Goal: Information Seeking & Learning: Learn about a topic

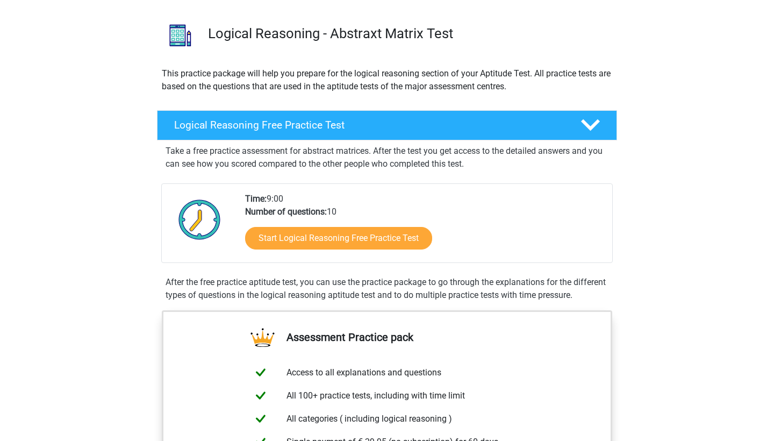
scroll to position [67, 0]
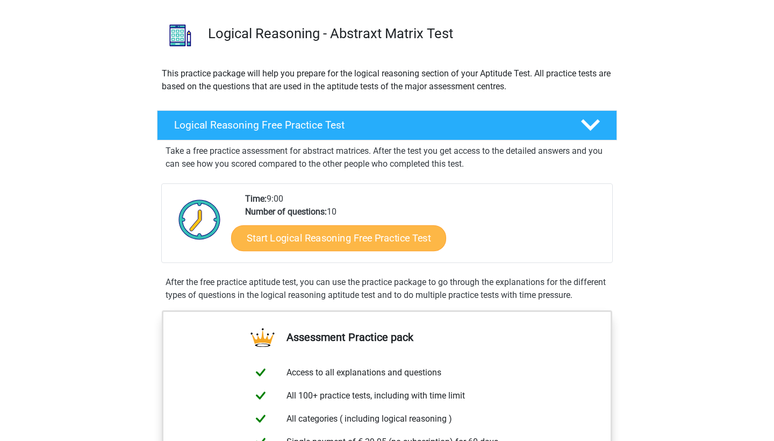
click at [365, 245] on link "Start Logical Reasoning Free Practice Test" at bounding box center [338, 238] width 215 height 26
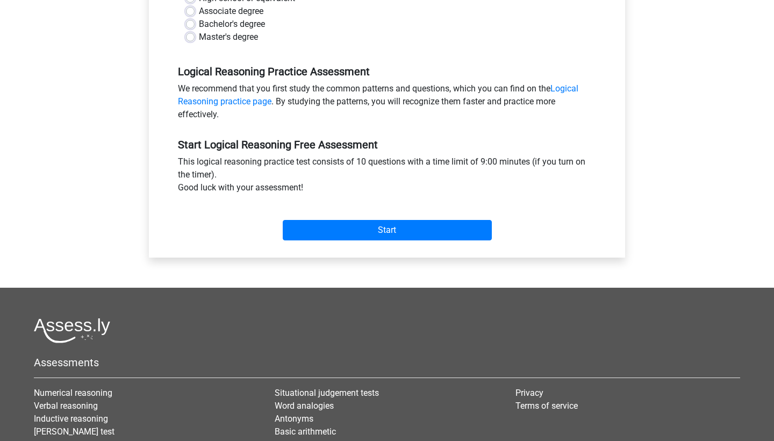
scroll to position [323, 0]
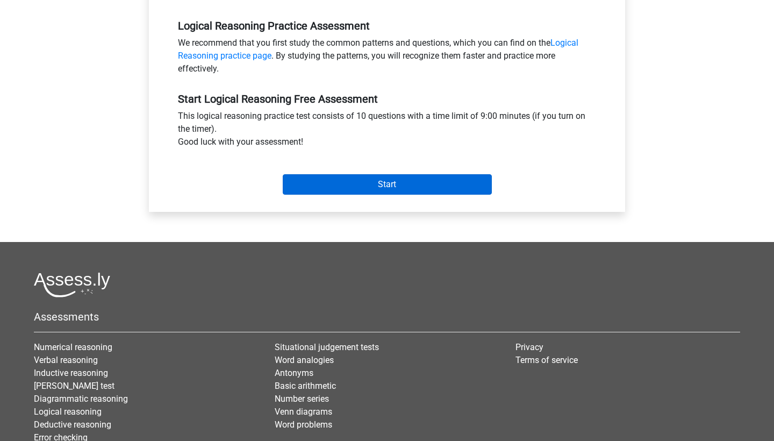
click at [367, 189] on input "Start" at bounding box center [387, 184] width 209 height 20
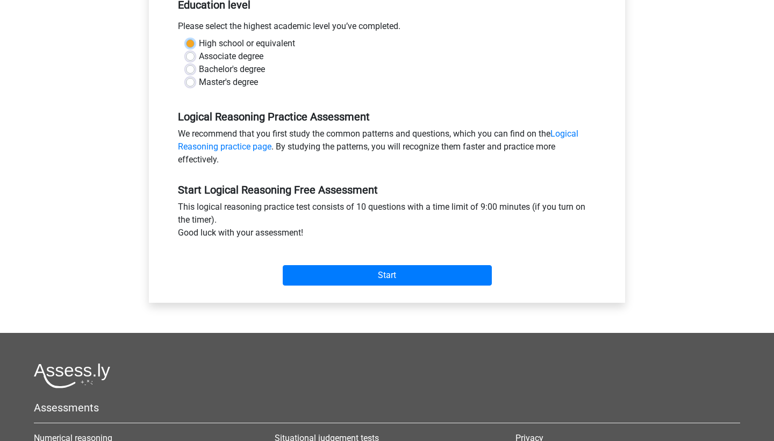
scroll to position [163, 0]
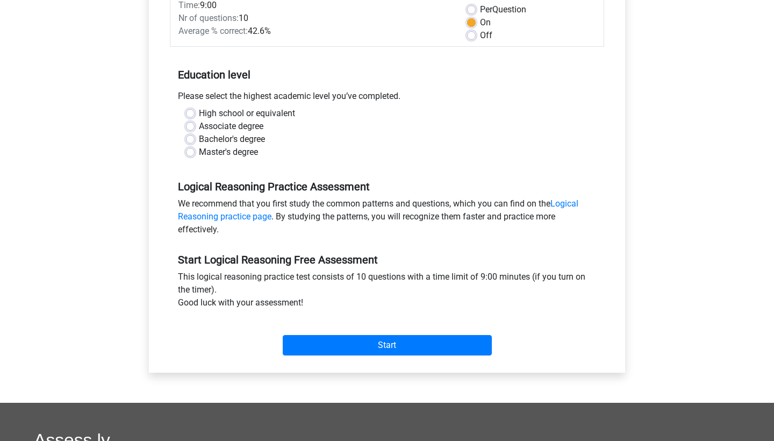
click at [218, 136] on label "Bachelor's degree" at bounding box center [232, 139] width 66 height 13
click at [195, 136] on input "Bachelor's degree" at bounding box center [190, 138] width 9 height 11
radio input "true"
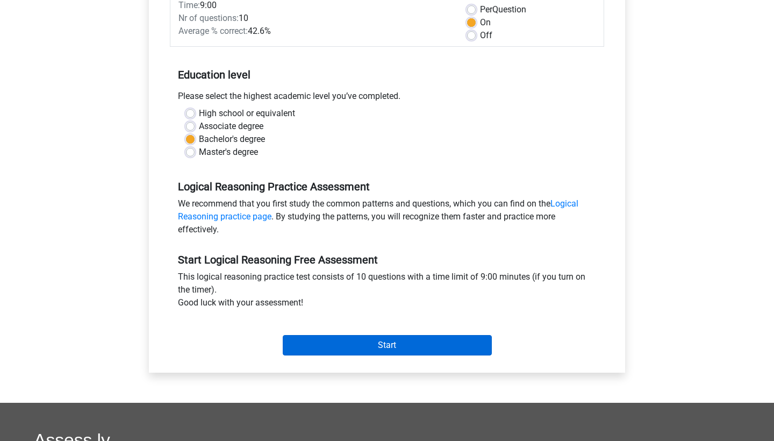
click at [339, 340] on input "Start" at bounding box center [387, 345] width 209 height 20
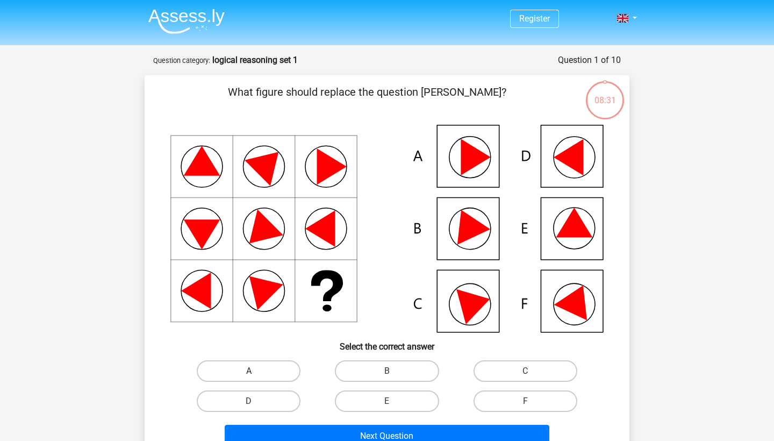
click at [269, 364] on label "A" at bounding box center [249, 370] width 104 height 21
click at [256, 371] on input "A" at bounding box center [252, 374] width 7 height 7
radio input "true"
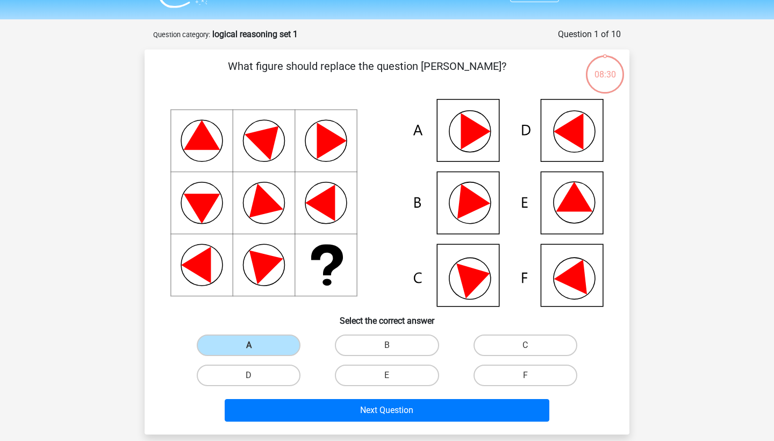
scroll to position [28, 0]
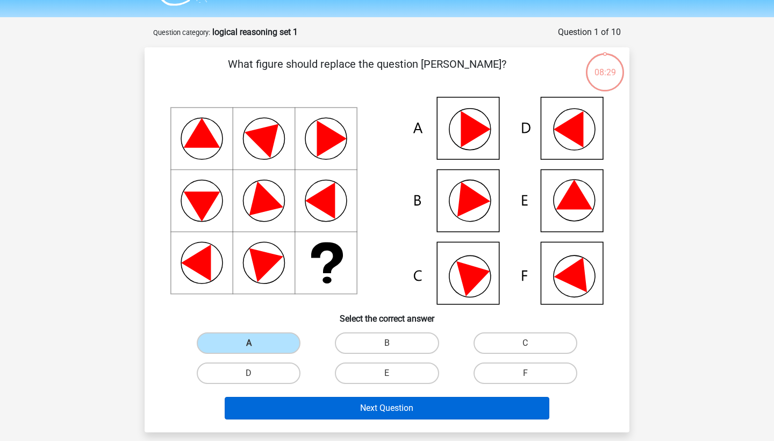
click at [376, 402] on button "Next Question" at bounding box center [387, 408] width 325 height 23
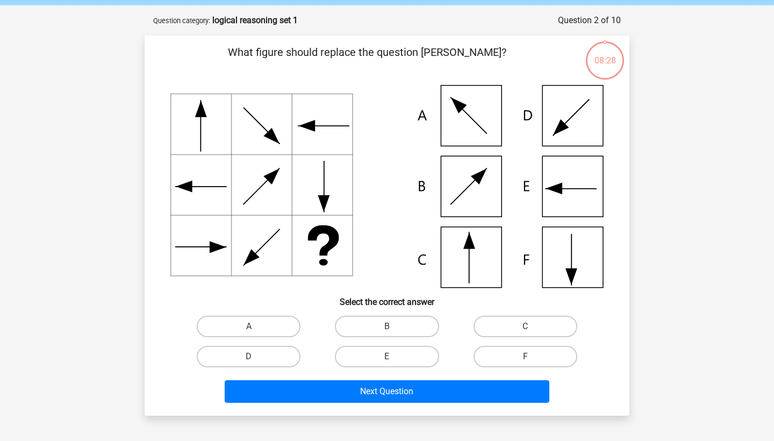
scroll to position [54, 0]
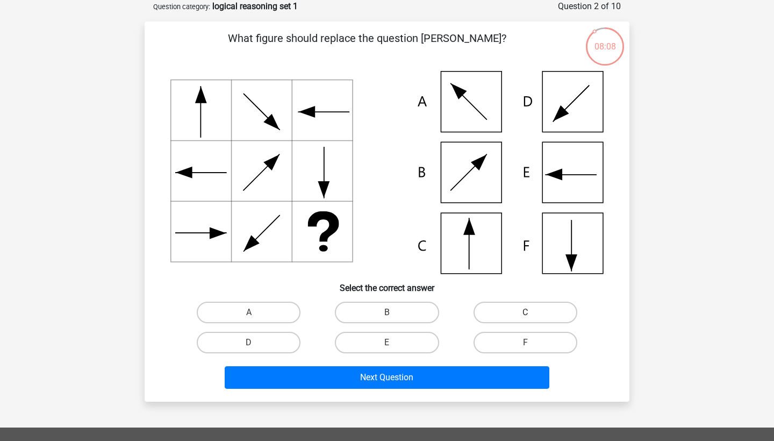
click at [526, 304] on label "C" at bounding box center [525, 311] width 104 height 21
click at [526, 312] on input "C" at bounding box center [528, 315] width 7 height 7
radio input "true"
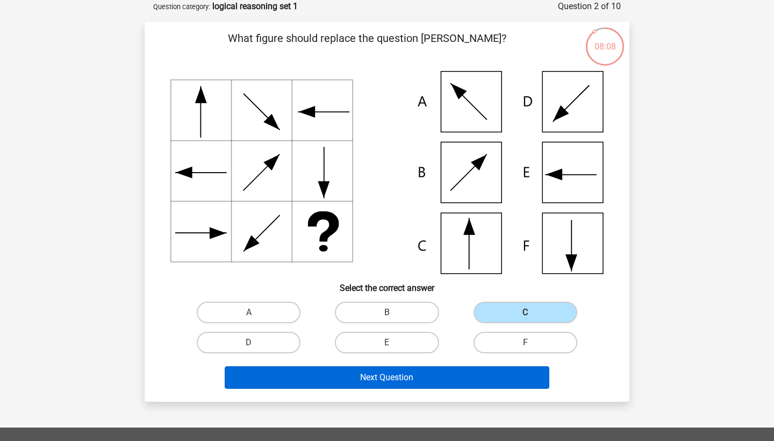
click at [430, 377] on button "Next Question" at bounding box center [387, 377] width 325 height 23
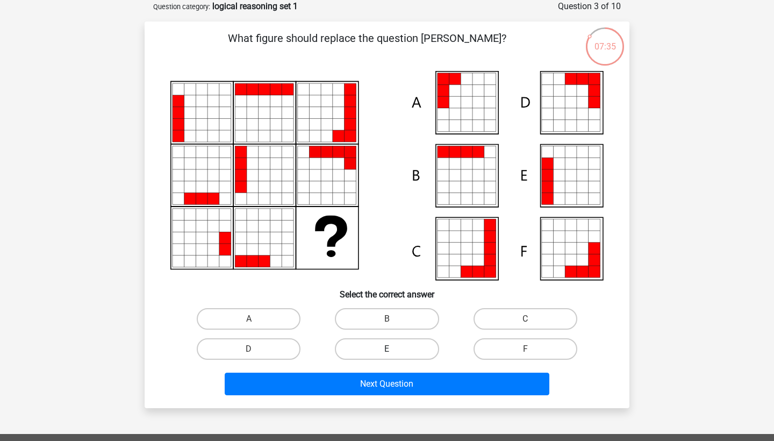
click at [380, 346] on label "E" at bounding box center [387, 348] width 104 height 21
click at [387, 349] on input "E" at bounding box center [390, 352] width 7 height 7
radio input "true"
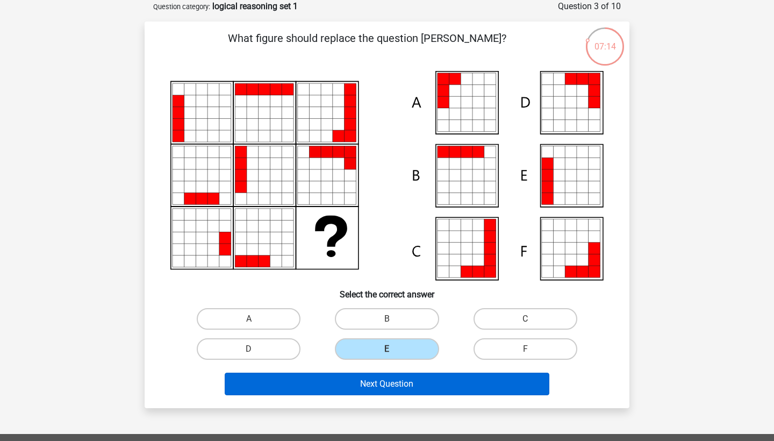
click at [390, 387] on button "Next Question" at bounding box center [387, 383] width 325 height 23
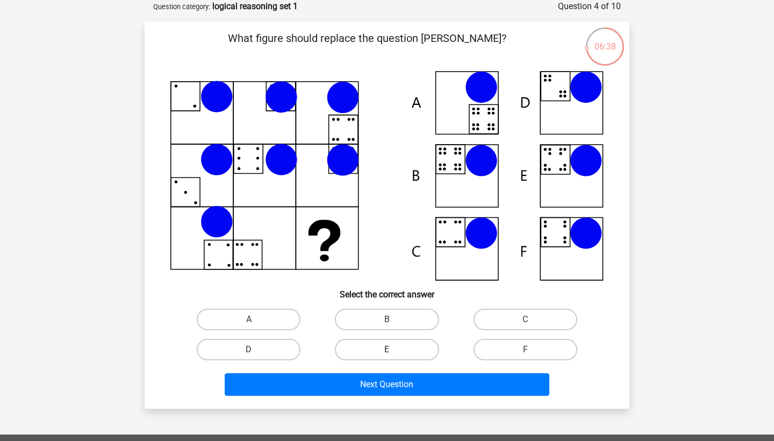
click at [394, 345] on label "E" at bounding box center [387, 349] width 104 height 21
click at [394, 349] on input "E" at bounding box center [390, 352] width 7 height 7
radio input "true"
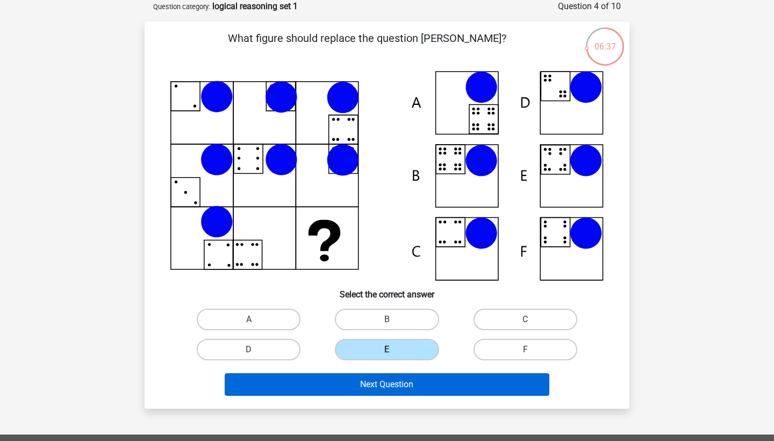
click at [396, 379] on button "Next Question" at bounding box center [387, 384] width 325 height 23
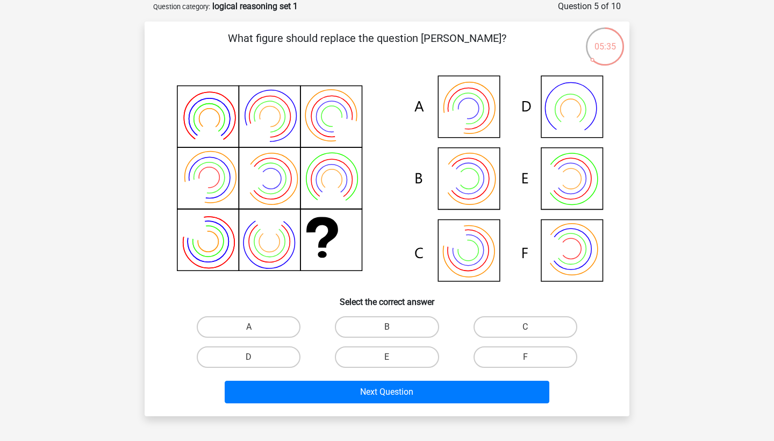
click at [386, 338] on div "B" at bounding box center [387, 327] width 138 height 30
click at [387, 331] on input "B" at bounding box center [390, 330] width 7 height 7
radio input "true"
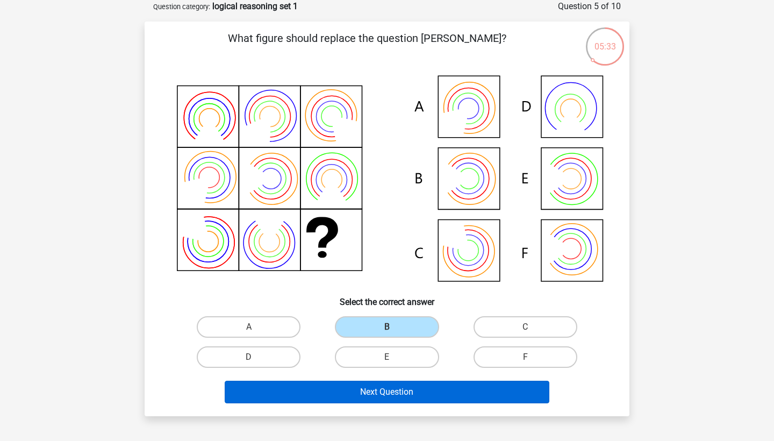
click at [387, 391] on button "Next Question" at bounding box center [387, 391] width 325 height 23
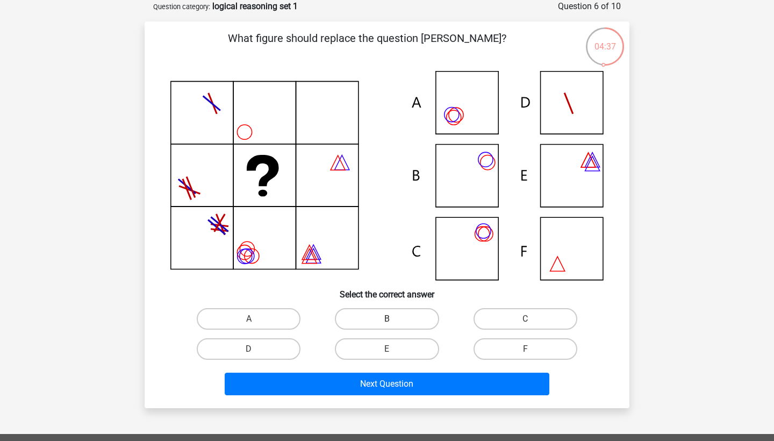
click at [395, 312] on label "B" at bounding box center [387, 318] width 104 height 21
click at [394, 319] on input "B" at bounding box center [390, 322] width 7 height 7
radio input "true"
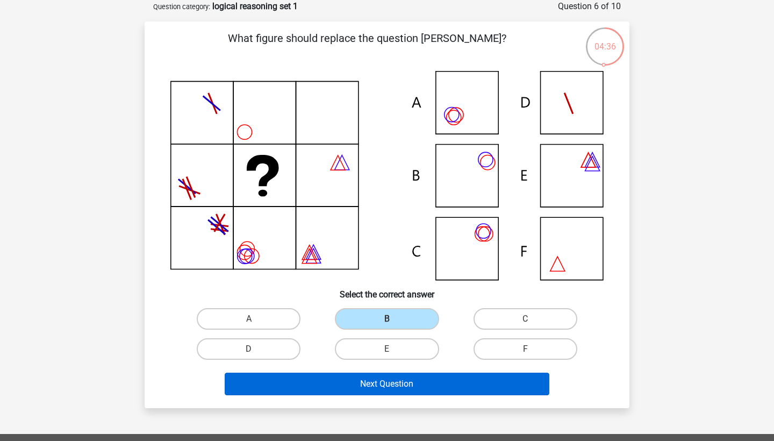
click at [405, 383] on button "Next Question" at bounding box center [387, 383] width 325 height 23
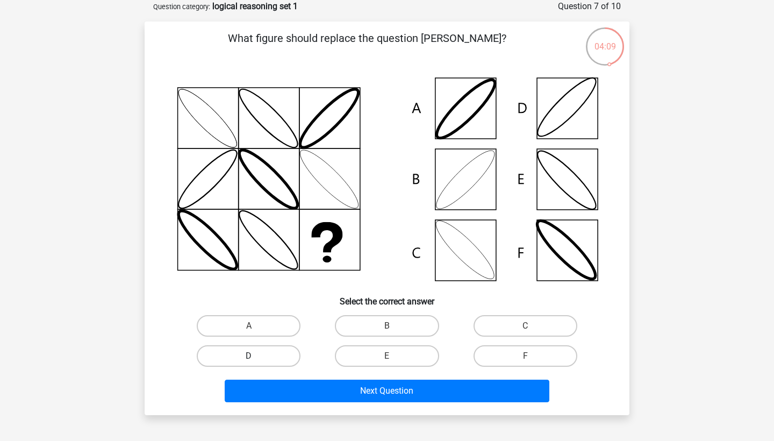
click at [269, 347] on label "D" at bounding box center [249, 355] width 104 height 21
click at [256, 356] on input "D" at bounding box center [252, 359] width 7 height 7
radio input "true"
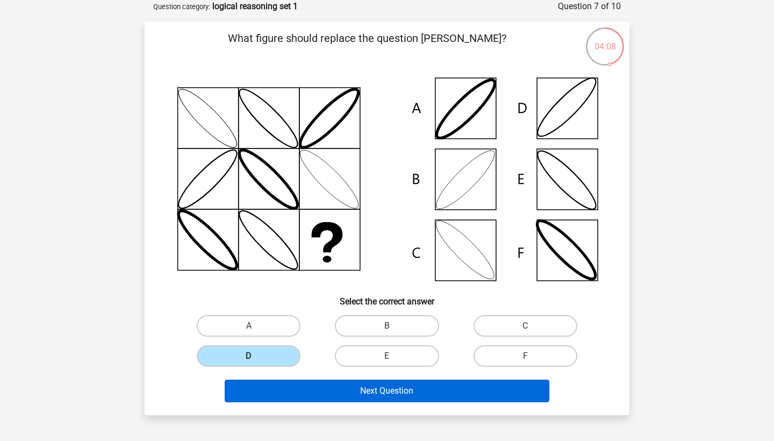
click at [298, 399] on button "Next Question" at bounding box center [387, 390] width 325 height 23
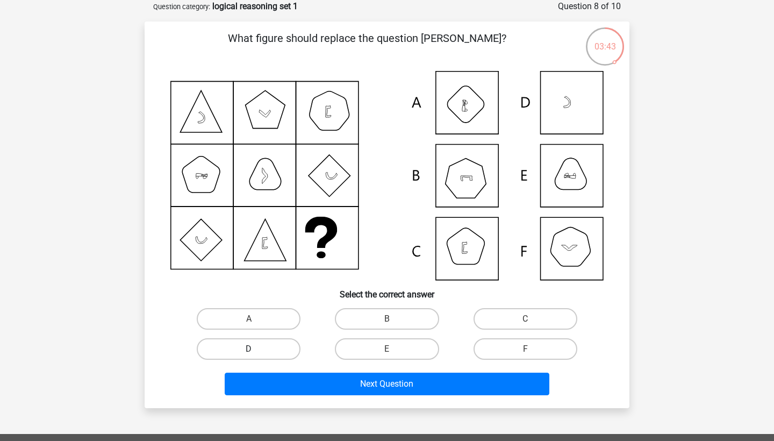
click at [289, 351] on label "D" at bounding box center [249, 348] width 104 height 21
click at [256, 351] on input "D" at bounding box center [252, 352] width 7 height 7
radio input "true"
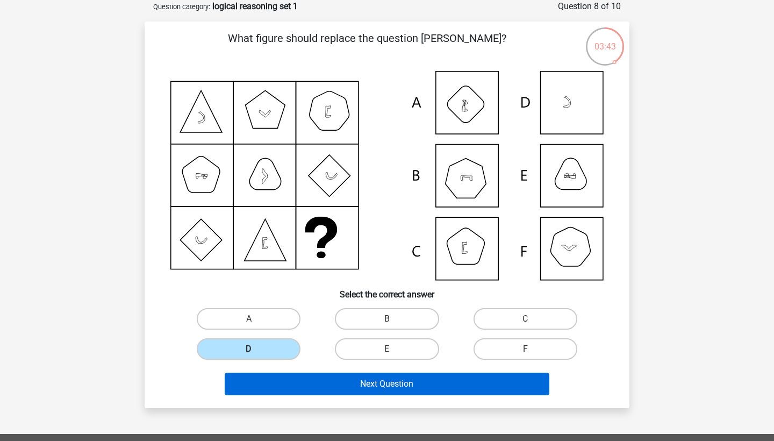
click at [303, 379] on button "Next Question" at bounding box center [387, 383] width 325 height 23
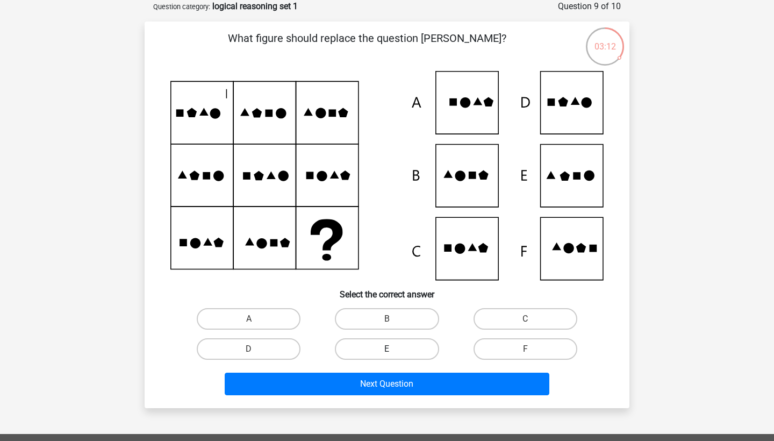
click at [414, 346] on label "E" at bounding box center [387, 348] width 104 height 21
click at [394, 349] on input "E" at bounding box center [390, 352] width 7 height 7
radio input "true"
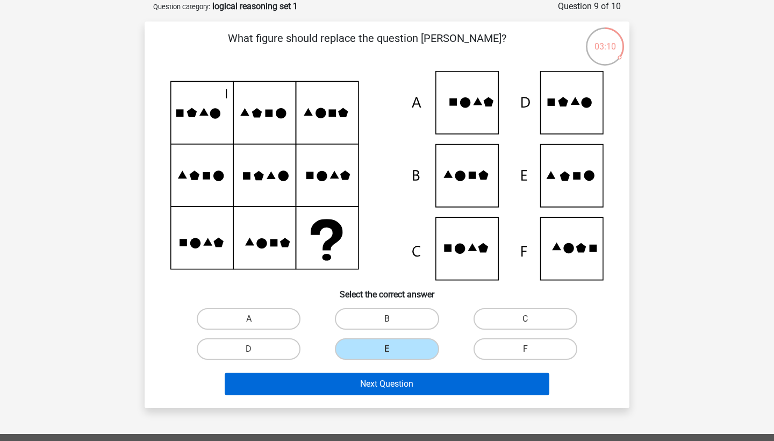
click at [408, 390] on button "Next Question" at bounding box center [387, 383] width 325 height 23
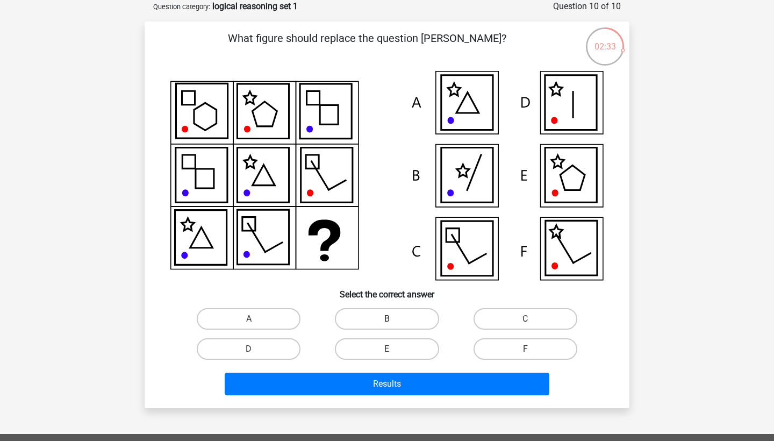
click at [400, 315] on label "B" at bounding box center [387, 318] width 104 height 21
click at [394, 319] on input "B" at bounding box center [390, 322] width 7 height 7
radio input "true"
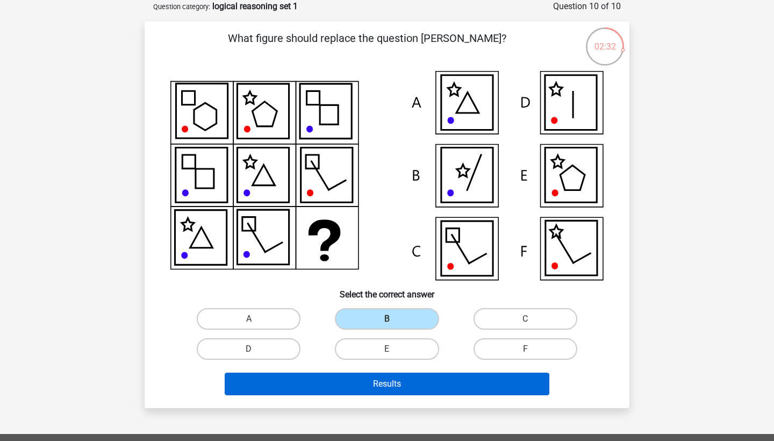
click at [396, 383] on button "Results" at bounding box center [387, 383] width 325 height 23
